Goal: Information Seeking & Learning: Learn about a topic

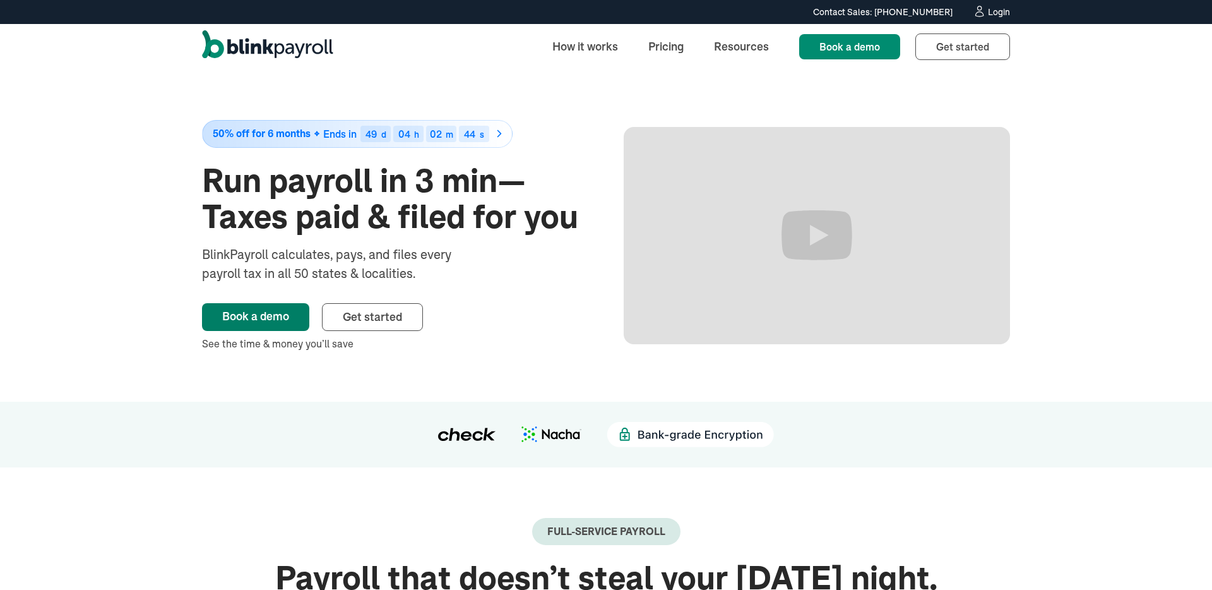
click at [268, 307] on link "Book a demo" at bounding box center [255, 317] width 107 height 28
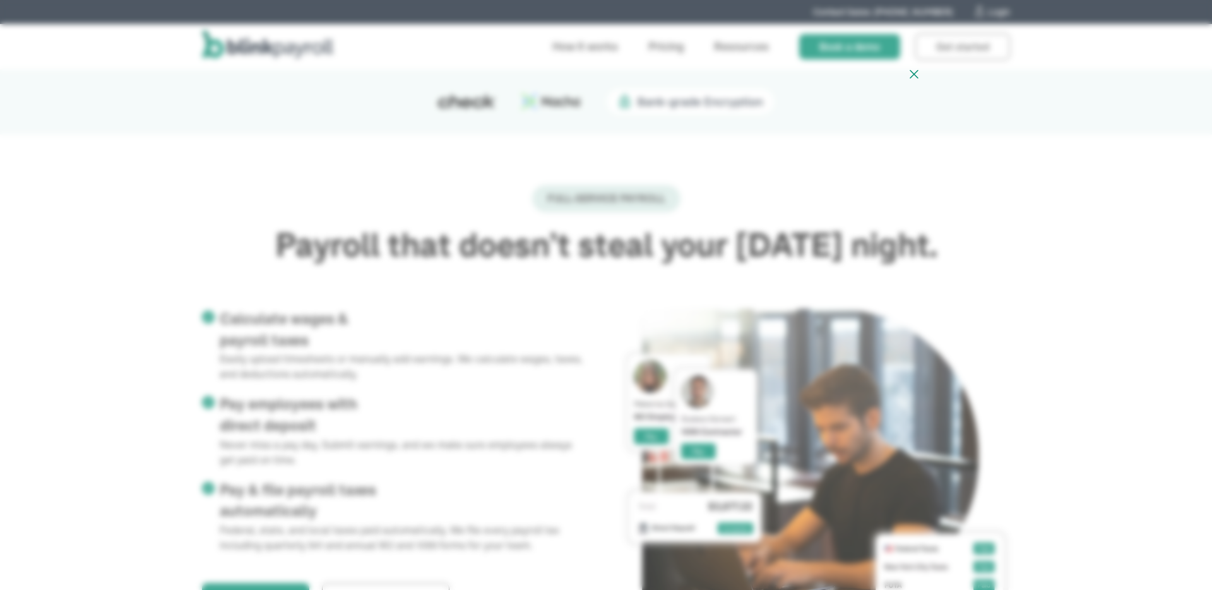
click at [917, 74] on icon at bounding box center [914, 74] width 15 height 16
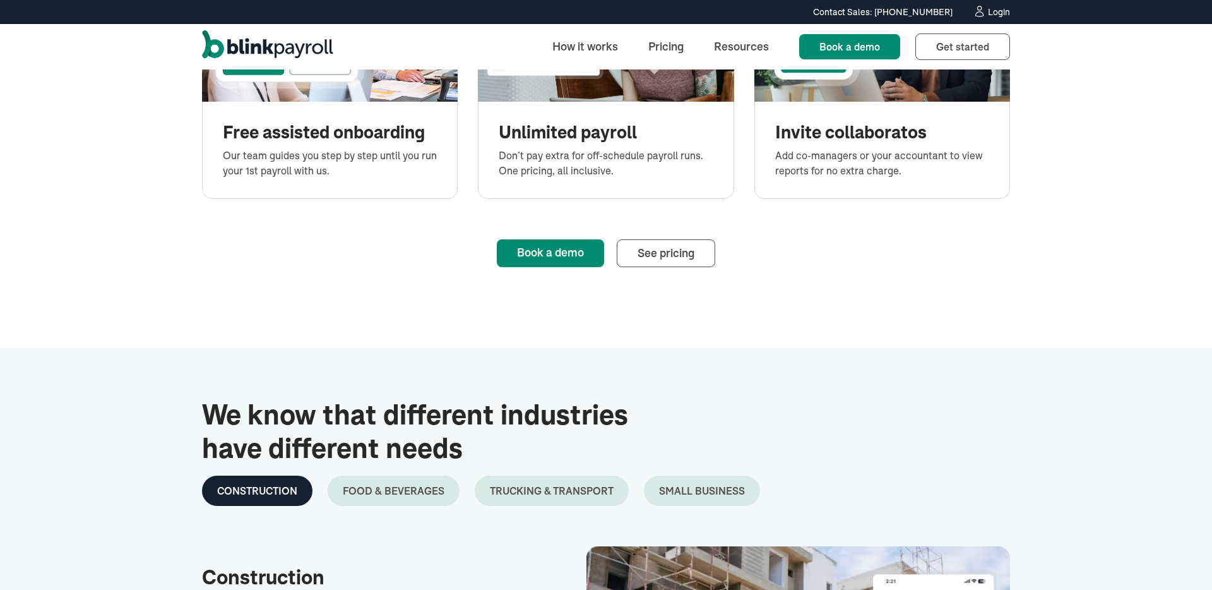
scroll to position [1562, 0]
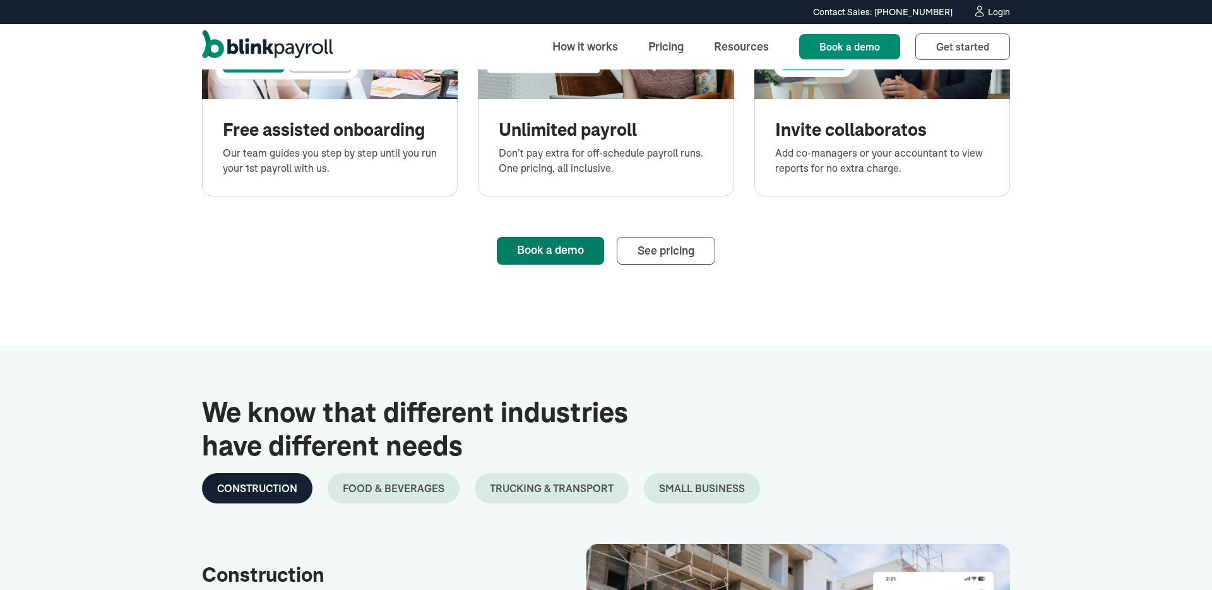
click at [553, 244] on link "Book a demo" at bounding box center [550, 251] width 107 height 28
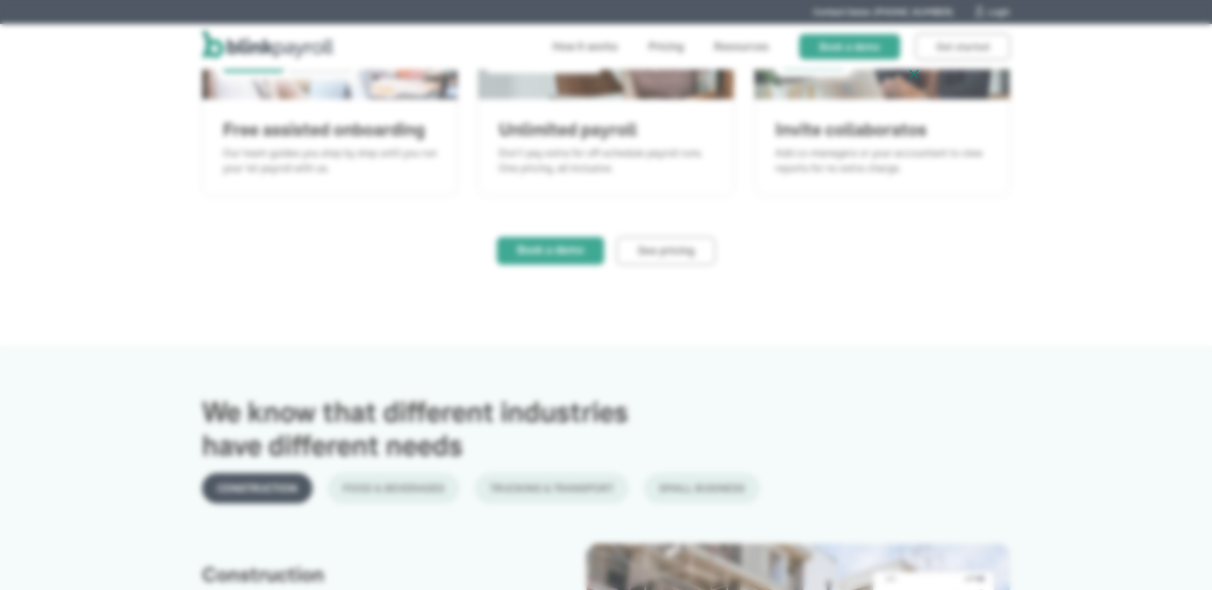
click at [987, 171] on div at bounding box center [606, 295] width 1212 height 590
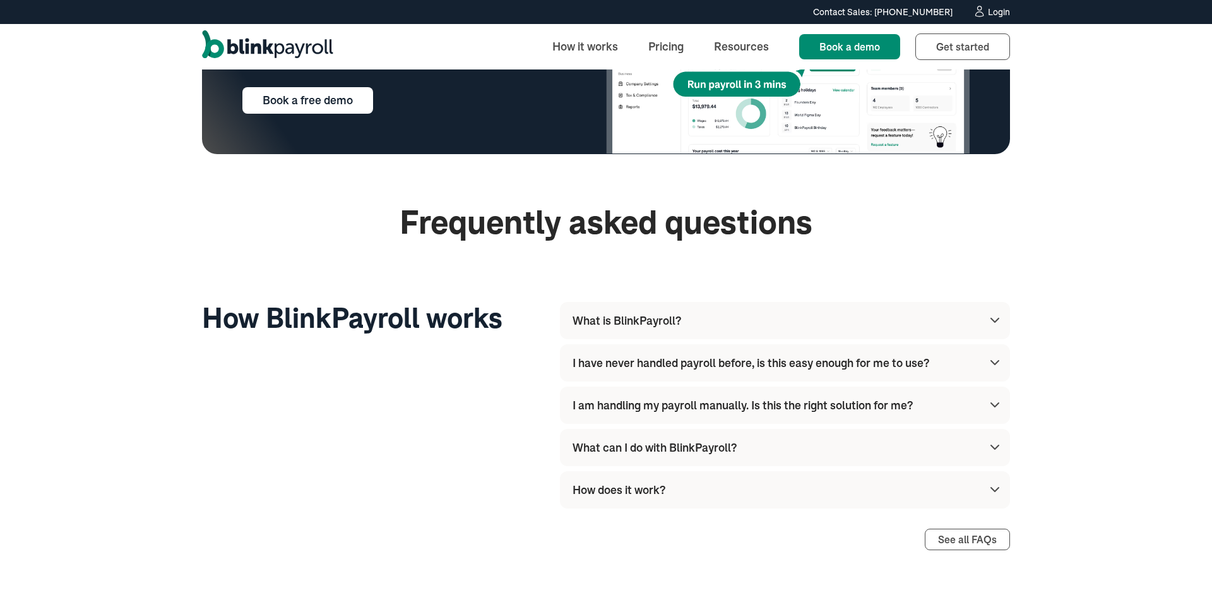
scroll to position [3052, 0]
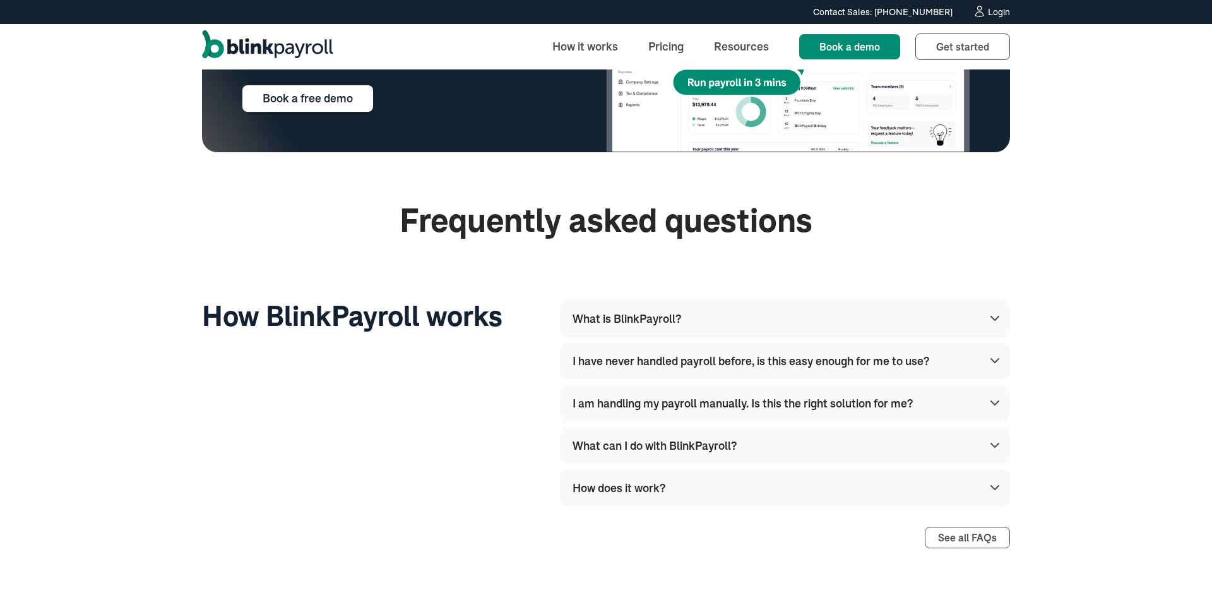
click at [658, 325] on div "What is BlinkPayroll?" at bounding box center [627, 318] width 109 height 17
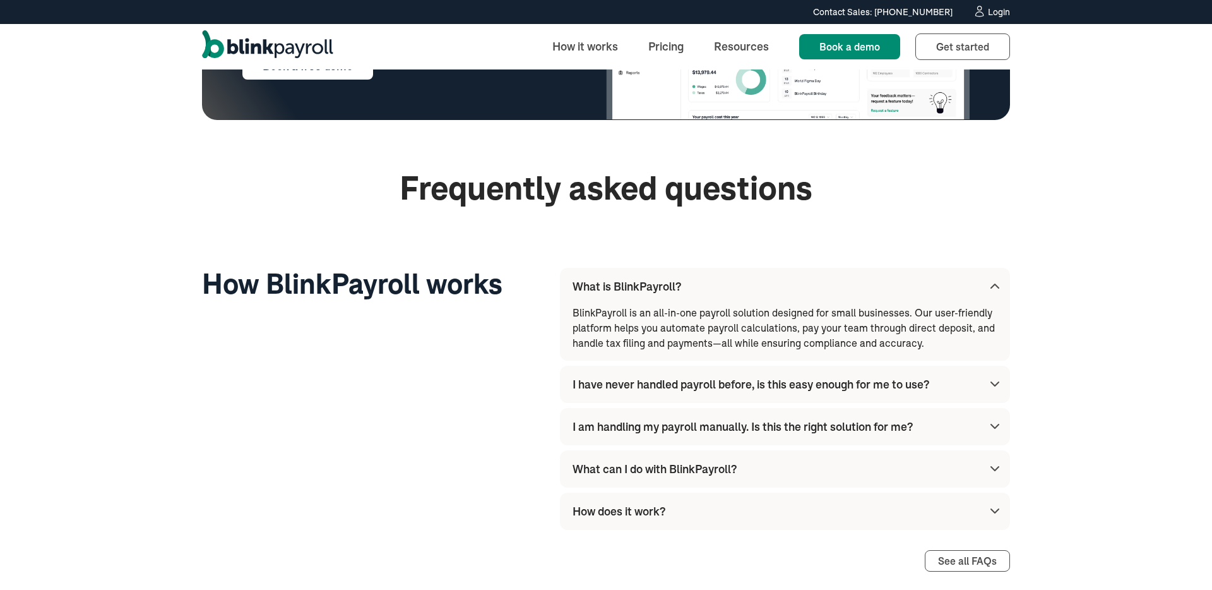
scroll to position [3053, 0]
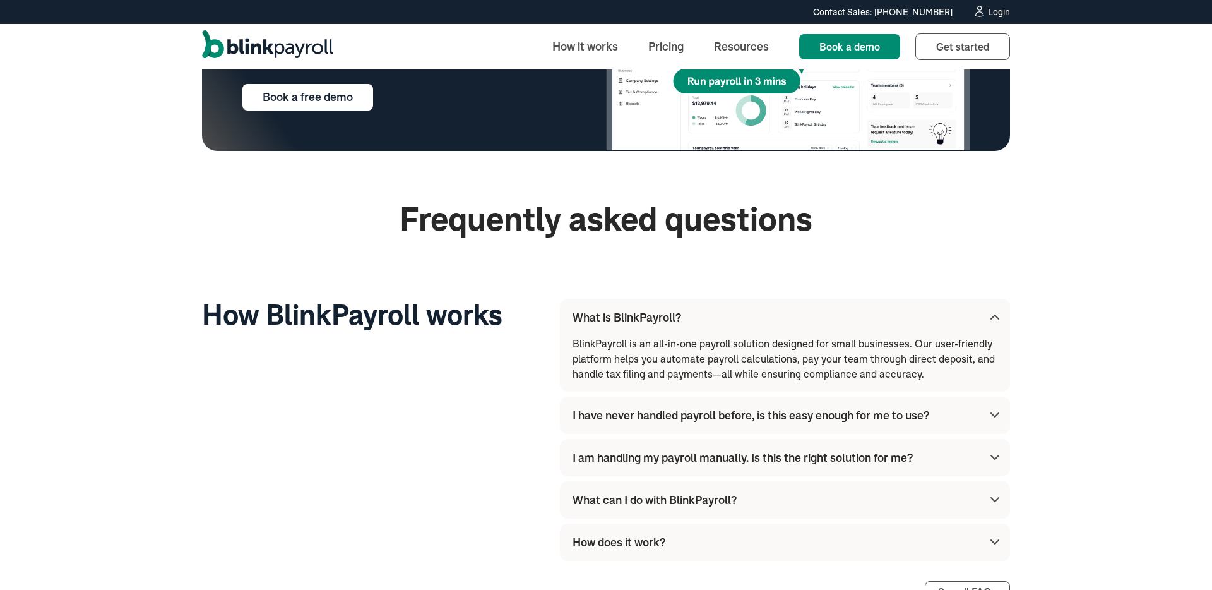
click at [665, 318] on div "What is BlinkPayroll?" at bounding box center [627, 317] width 109 height 17
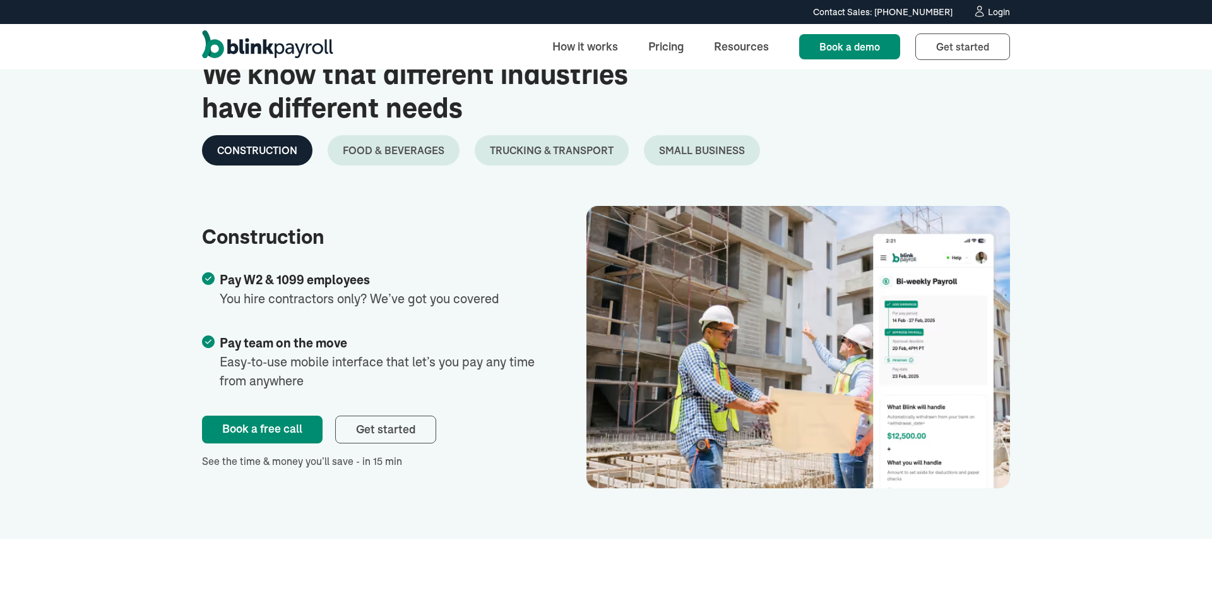
scroll to position [1903, 0]
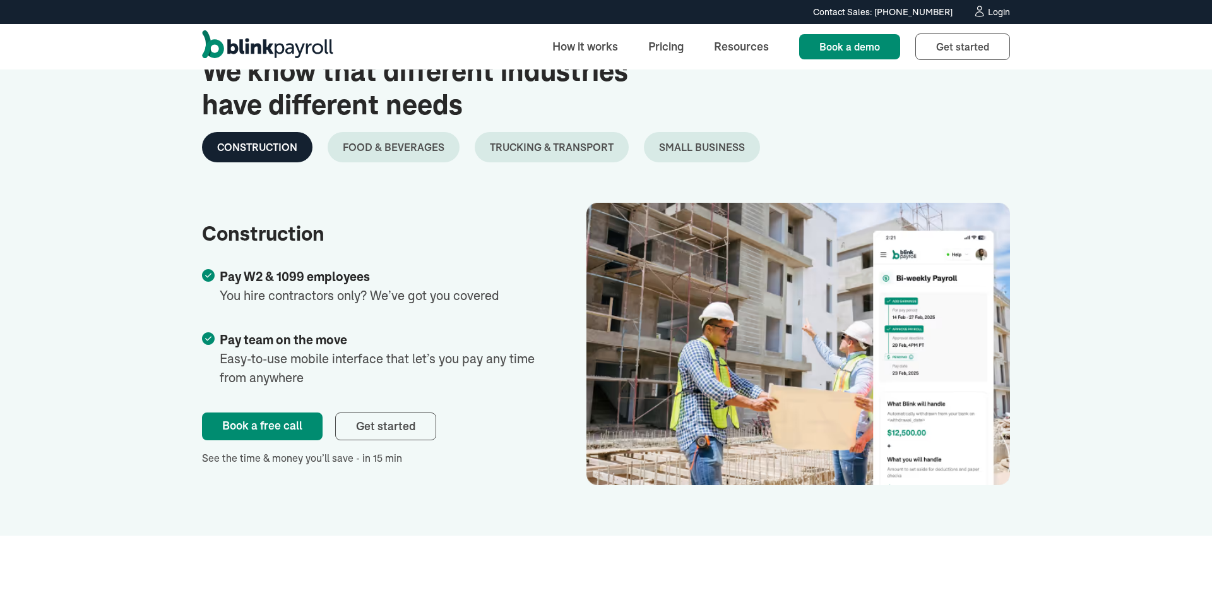
click at [410, 160] on link "Food & Beverages" at bounding box center [394, 147] width 132 height 30
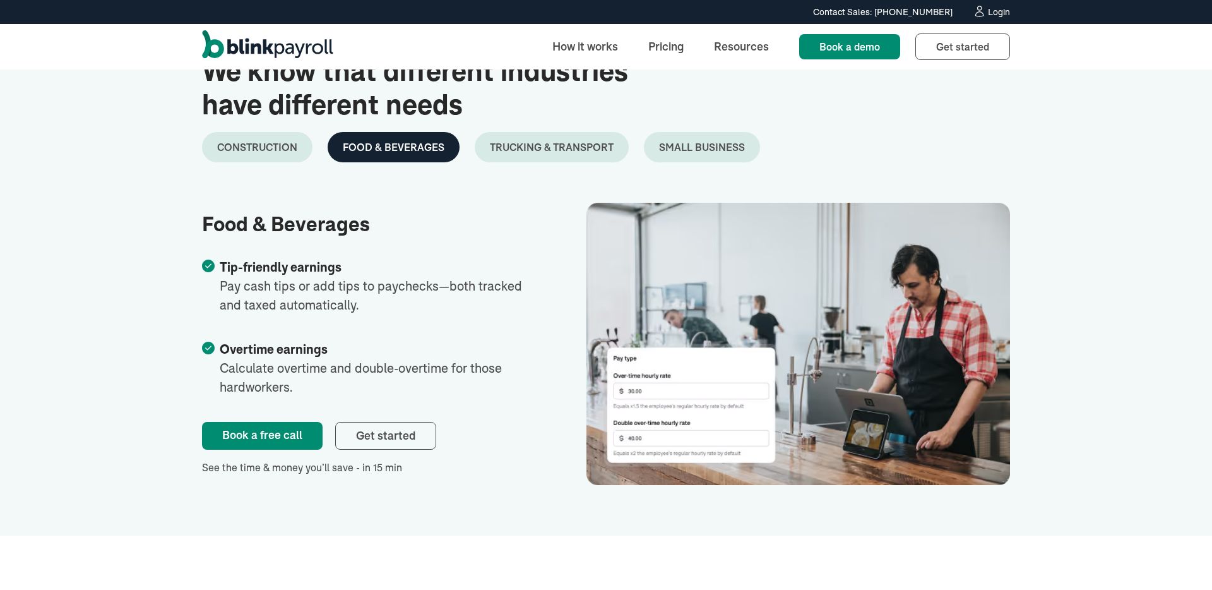
click at [549, 145] on div "Trucking & Transport" at bounding box center [552, 147] width 124 height 15
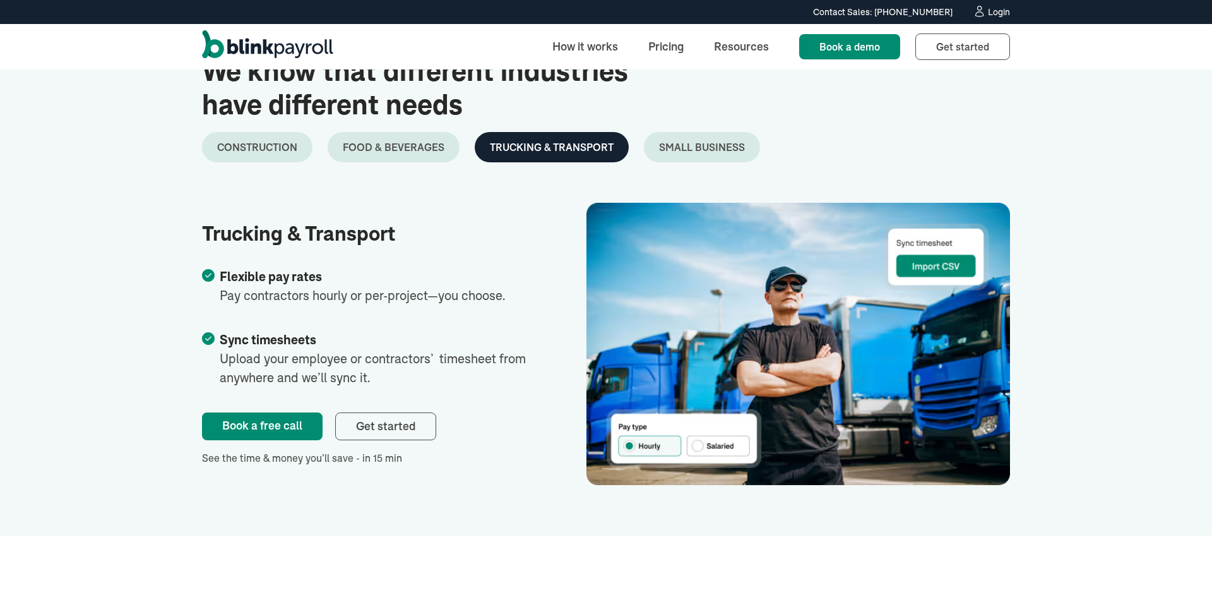
click at [684, 139] on link "Small Business" at bounding box center [702, 147] width 116 height 30
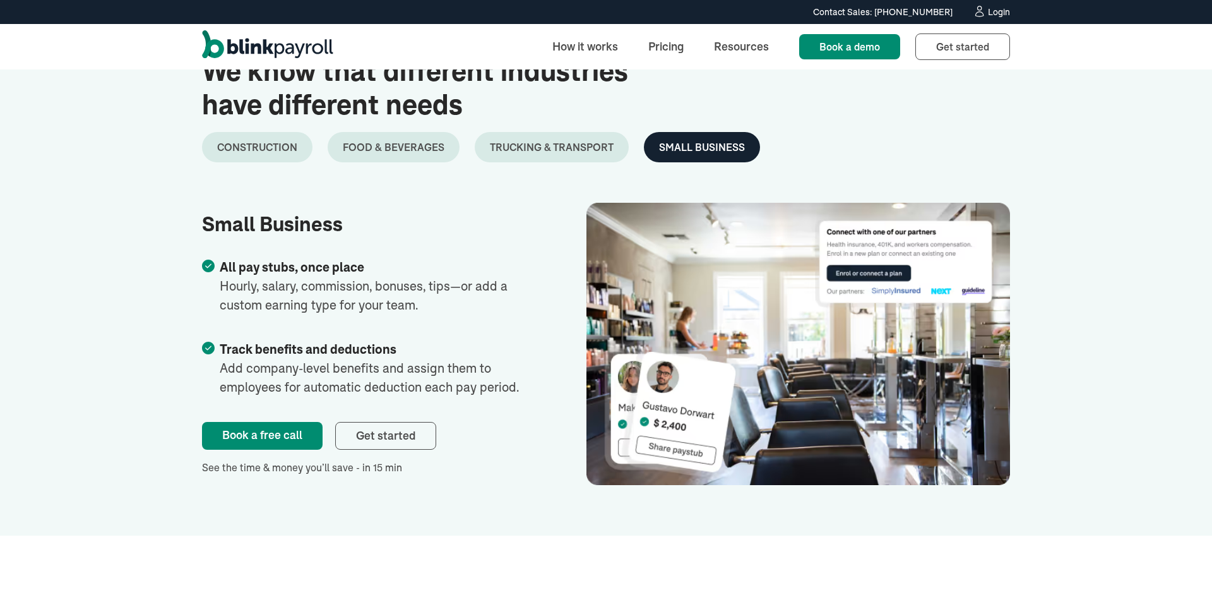
click at [573, 152] on div "Trucking & Transport" at bounding box center [552, 147] width 124 height 15
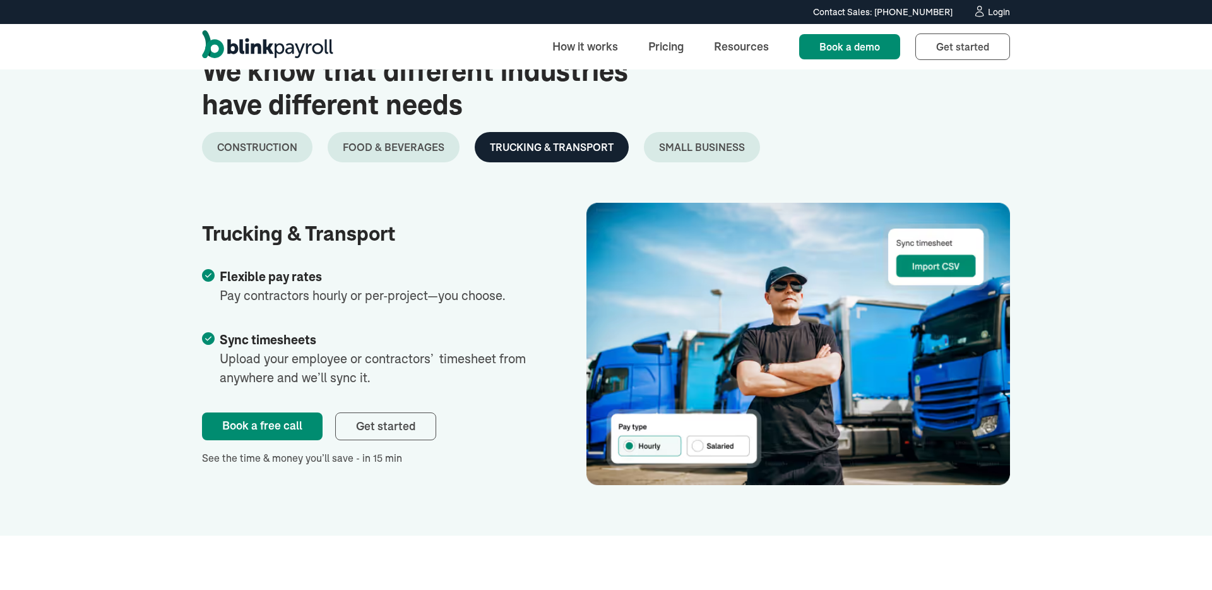
click at [417, 138] on link "Food & Beverages" at bounding box center [394, 147] width 132 height 30
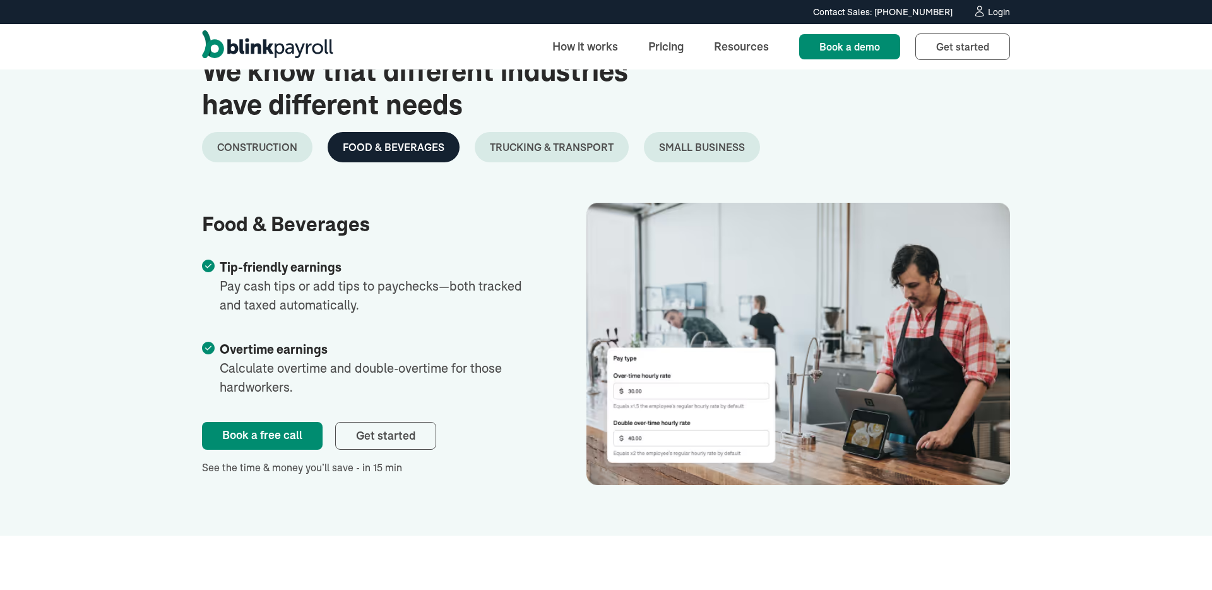
click at [562, 145] on div "Trucking & Transport" at bounding box center [552, 147] width 124 height 15
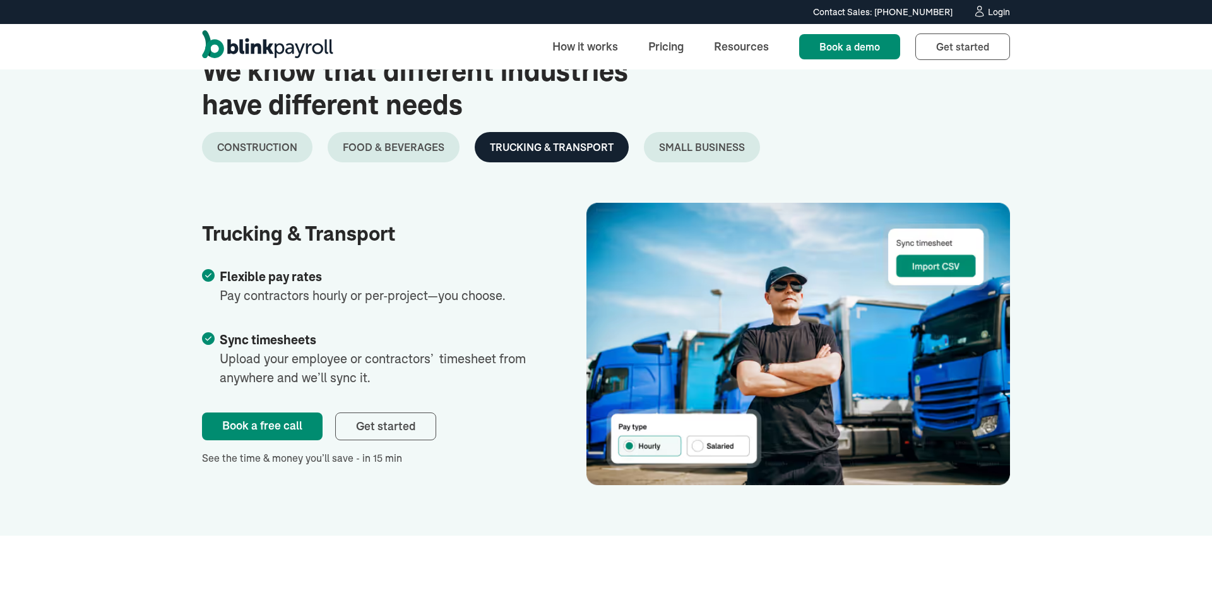
click at [703, 142] on div "Small Business" at bounding box center [702, 147] width 86 height 15
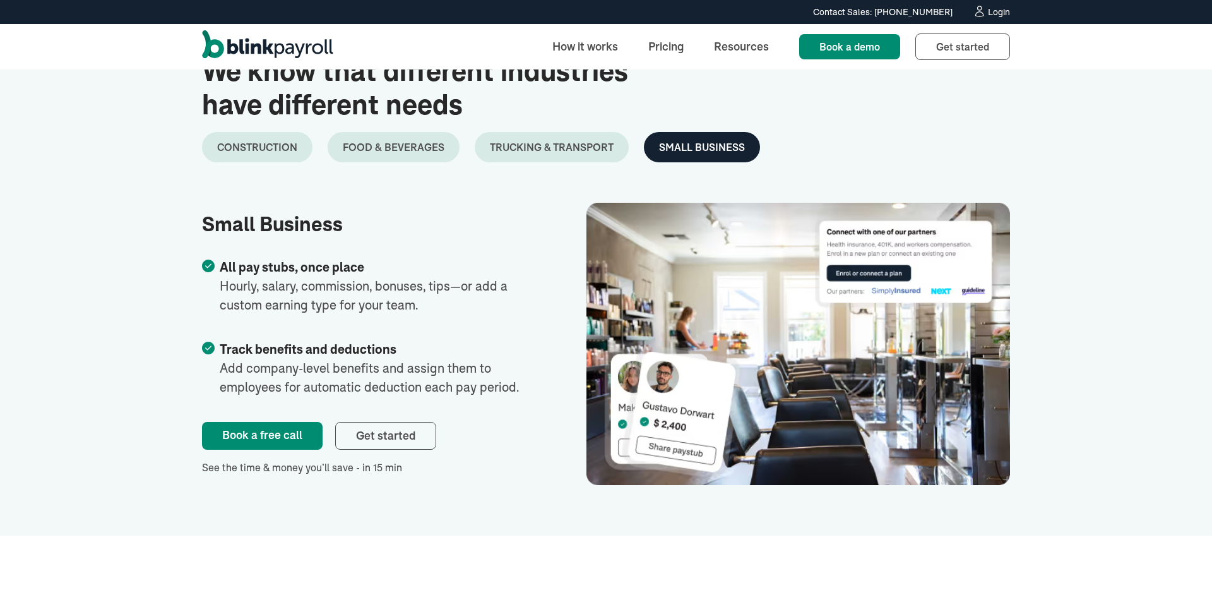
click at [294, 151] on div "Construction" at bounding box center [257, 147] width 80 height 15
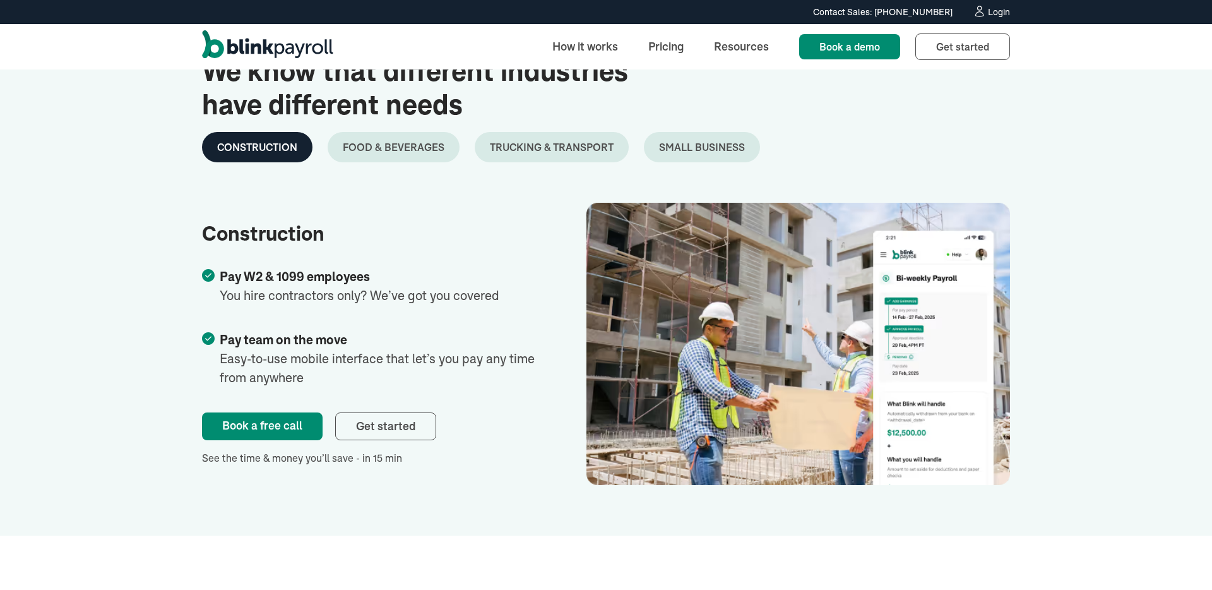
click at [490, 146] on div "Trucking & Transport" at bounding box center [552, 147] width 124 height 15
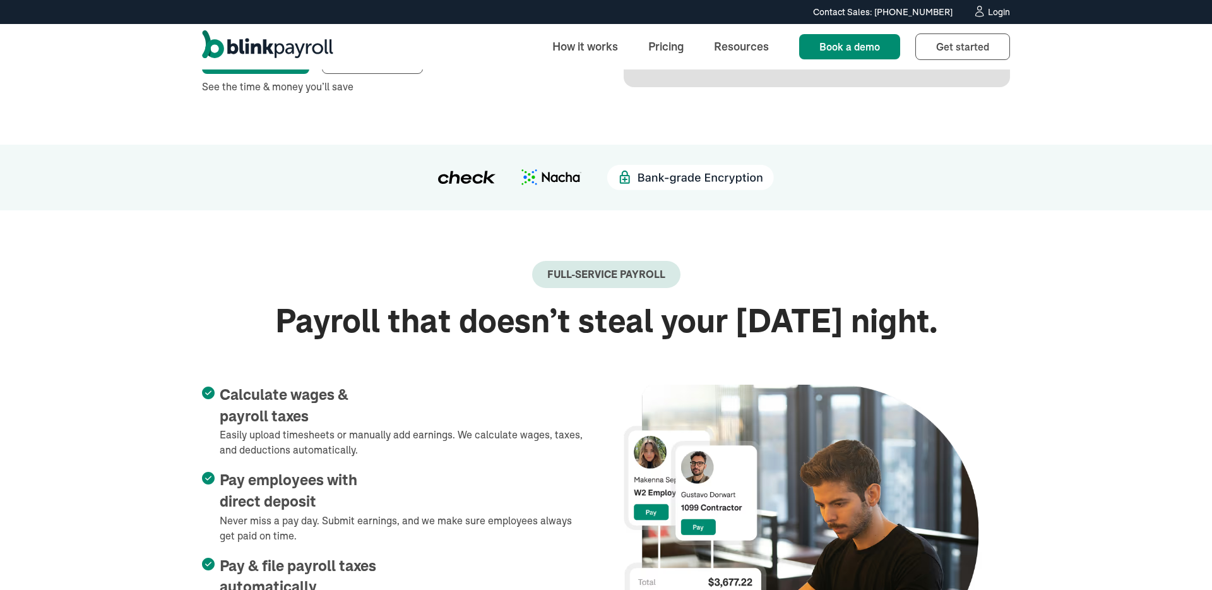
scroll to position [160, 0]
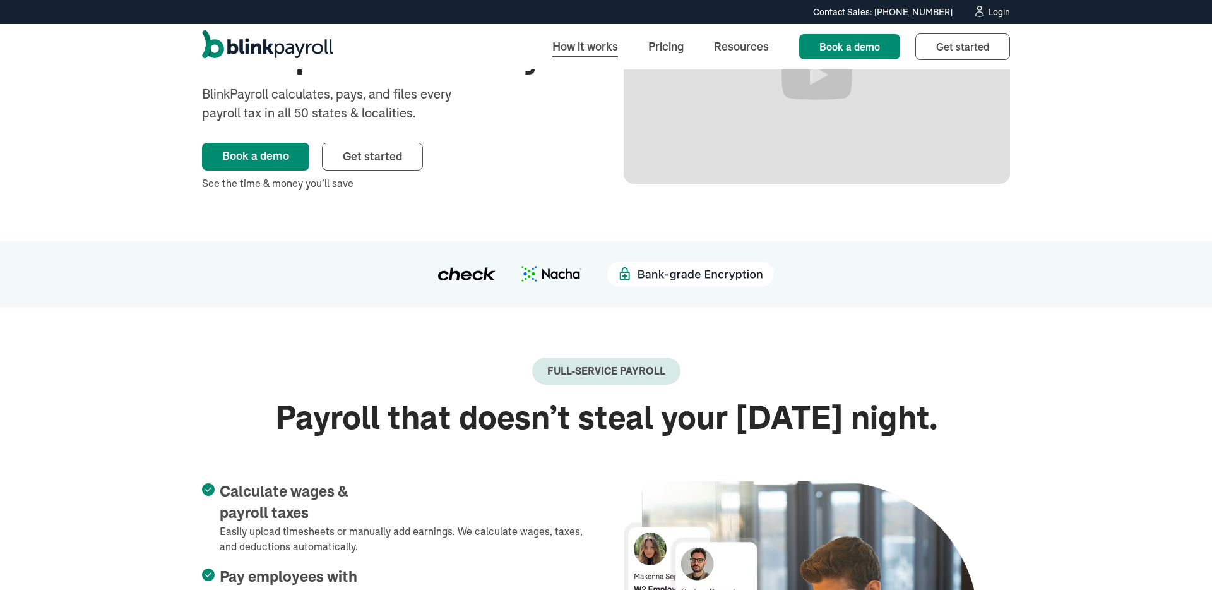
click at [582, 39] on link "How it works" at bounding box center [585, 46] width 86 height 27
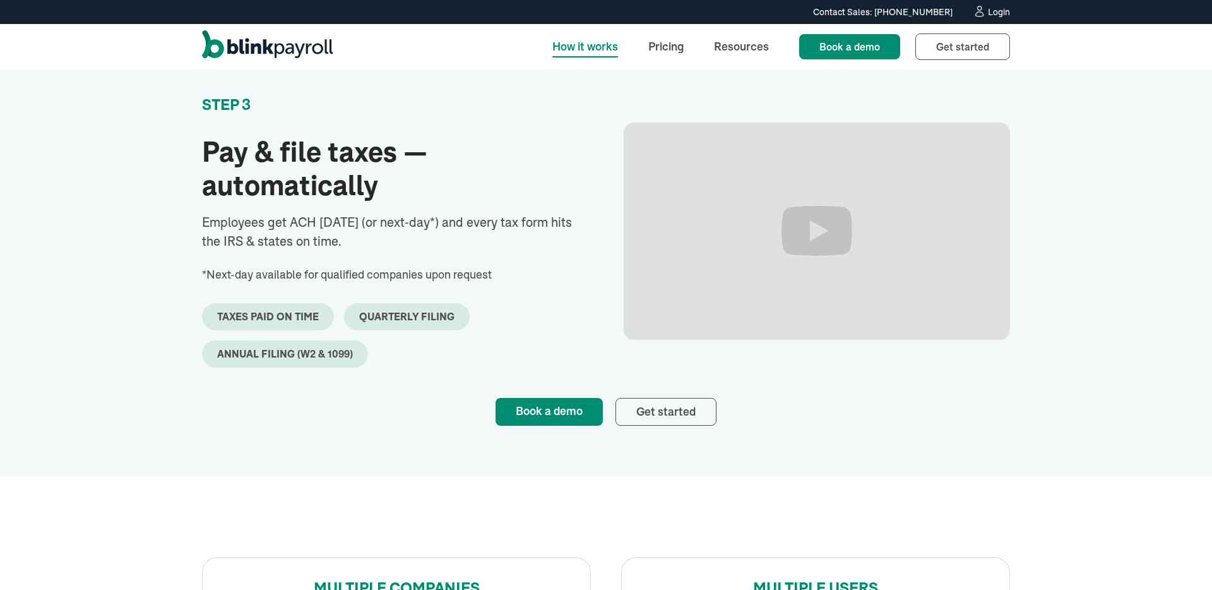
scroll to position [1003, 0]
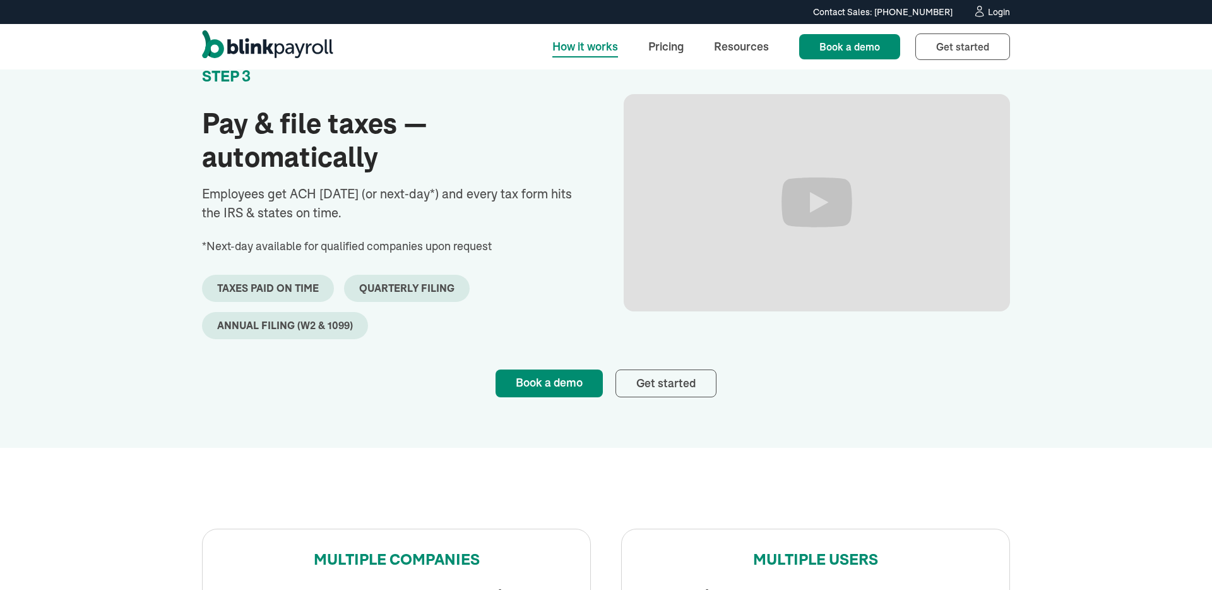
click at [424, 302] on div "quarterly filing" at bounding box center [407, 288] width 126 height 27
